Goal: Find specific page/section: Find specific page/section

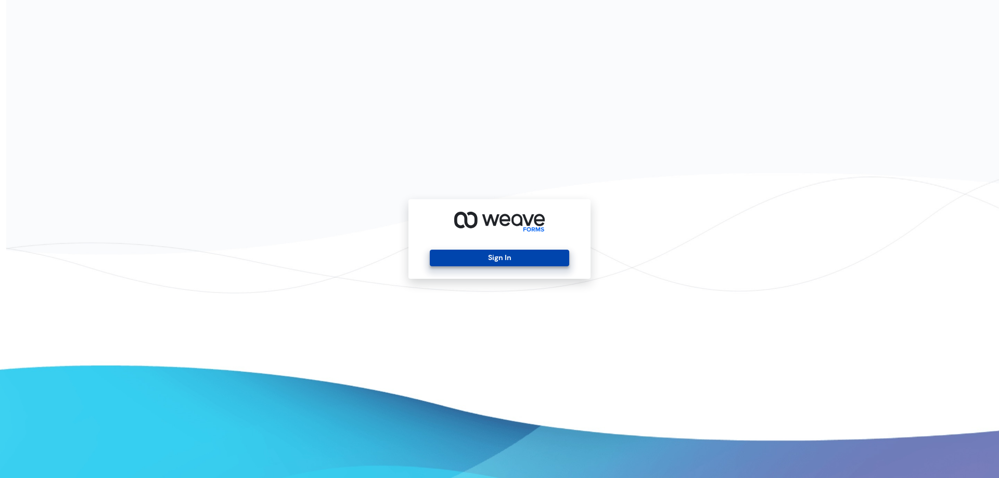
click at [485, 259] on button "Sign In" at bounding box center [499, 258] width 139 height 17
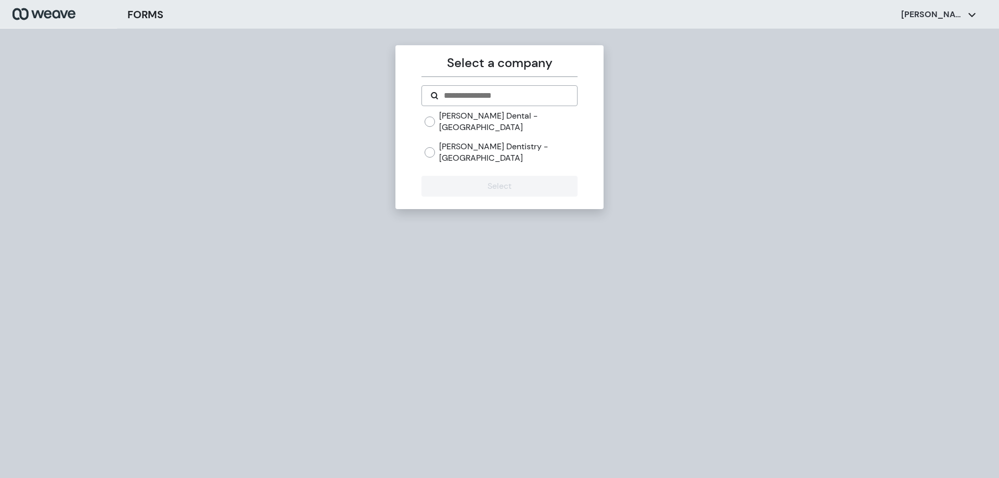
drag, startPoint x: 494, startPoint y: 117, endPoint x: 498, endPoint y: 125, distance: 9.4
click at [494, 117] on label "Fiorillo Dental - Boston" at bounding box center [508, 121] width 138 height 22
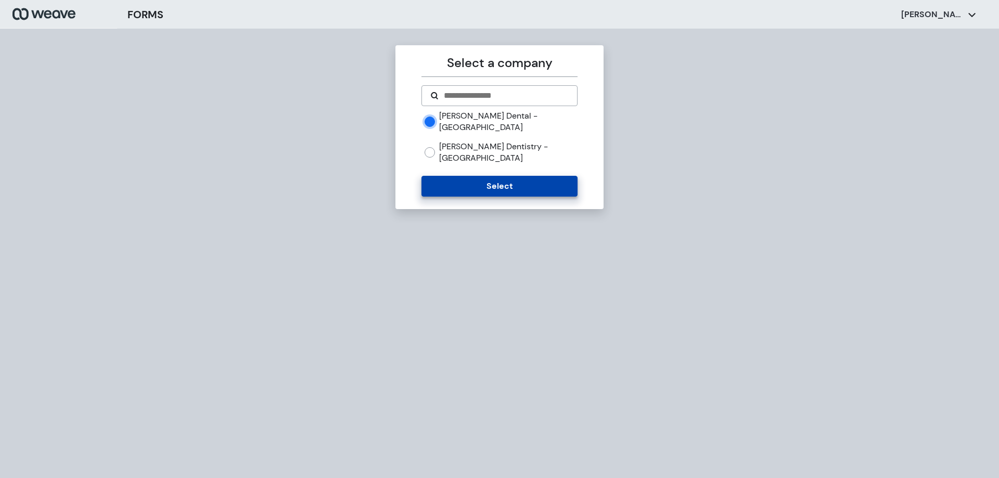
click at [509, 176] on button "Select" at bounding box center [500, 186] width 156 height 21
